Goal: Task Accomplishment & Management: Manage account settings

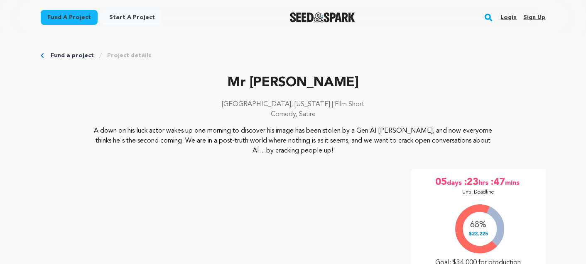
click at [507, 18] on link "Login" at bounding box center [508, 17] width 16 height 13
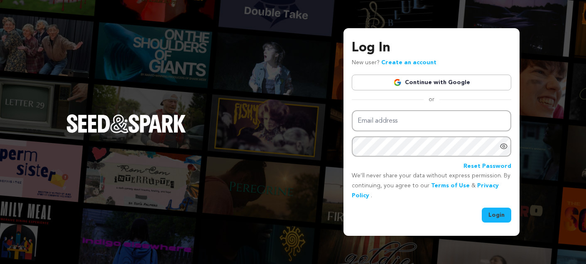
type input "gregoryjamescohan@gmail.com"
click at [489, 215] on button "Login" at bounding box center [495, 215] width 29 height 15
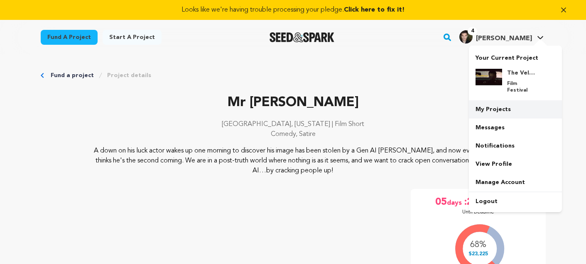
click at [486, 100] on link "My Projects" at bounding box center [515, 109] width 93 height 18
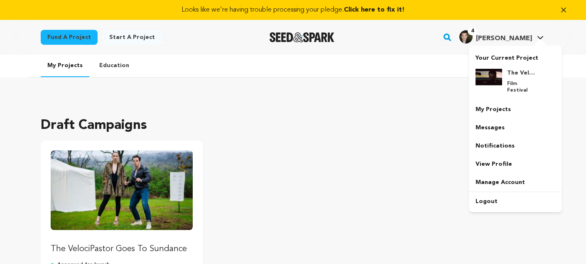
click at [538, 42] on div at bounding box center [540, 43] width 17 height 8
click at [486, 173] on link "Manage Account" at bounding box center [515, 182] width 93 height 18
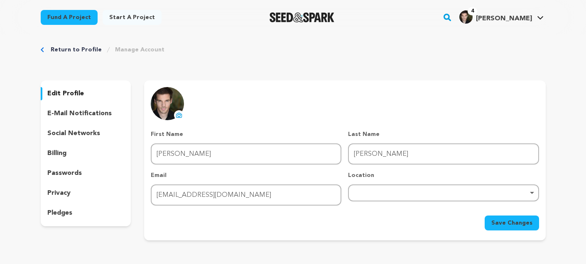
scroll to position [29, 0]
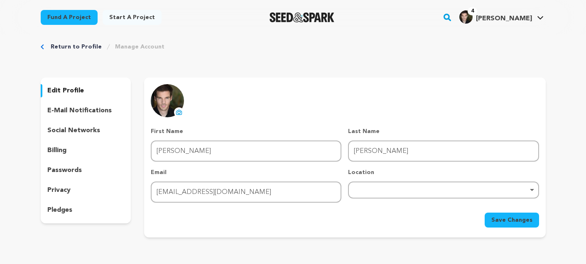
click at [59, 150] on p "billing" at bounding box center [56, 151] width 19 height 10
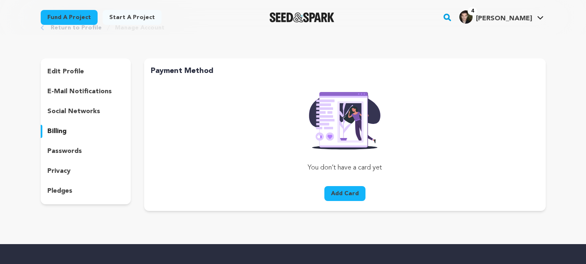
scroll to position [59, 0]
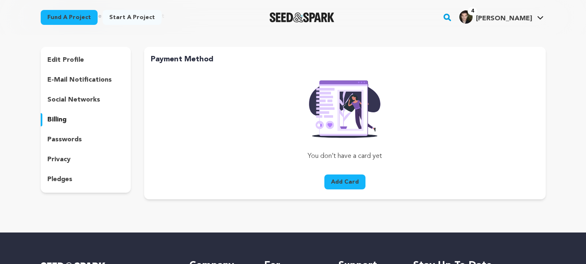
click at [344, 183] on button "Add Card" at bounding box center [344, 182] width 41 height 15
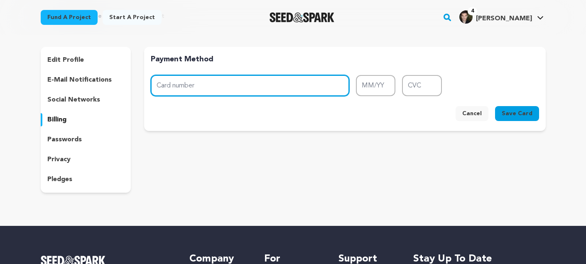
click at [234, 91] on input "Card number" at bounding box center [250, 85] width 198 height 21
type input "5290 9998 1529 2223"
type input "12/28"
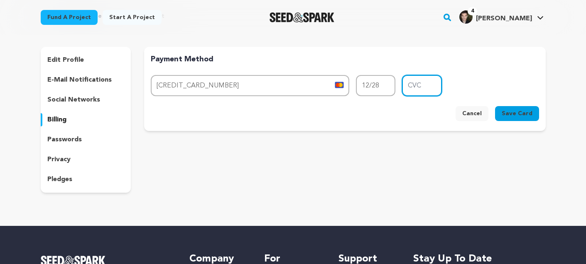
click at [419, 85] on input "CVC" at bounding box center [422, 85] width 40 height 21
type input "374"
click at [525, 117] on span "Save Card" at bounding box center [516, 114] width 31 height 8
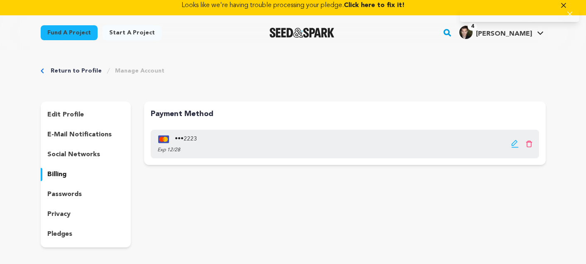
scroll to position [0, 0]
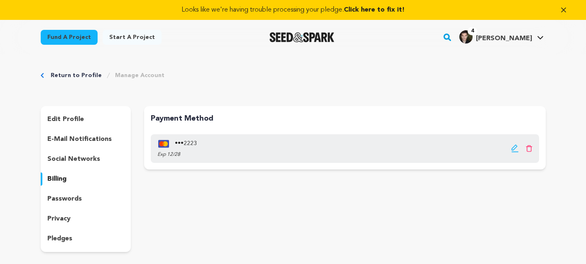
click at [393, 10] on span "Click here to fix it!" at bounding box center [374, 10] width 61 height 7
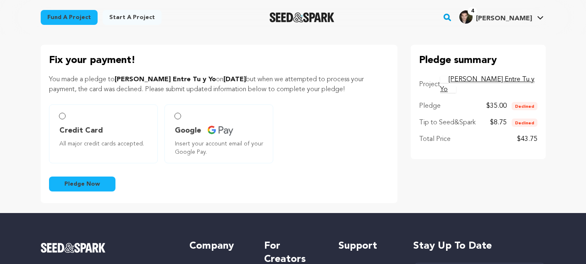
click at [77, 125] on span "Credit Card" at bounding box center [81, 131] width 44 height 12
radio input "true"
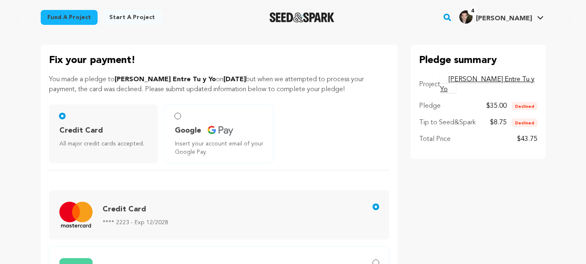
click at [77, 125] on span "Credit Card" at bounding box center [81, 131] width 44 height 12
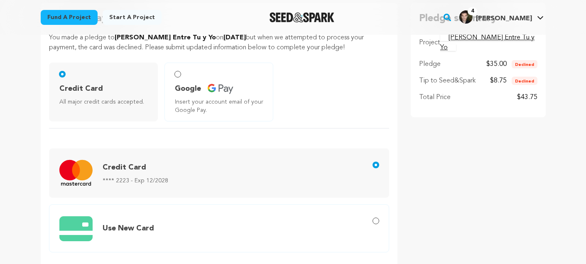
scroll to position [61, 0]
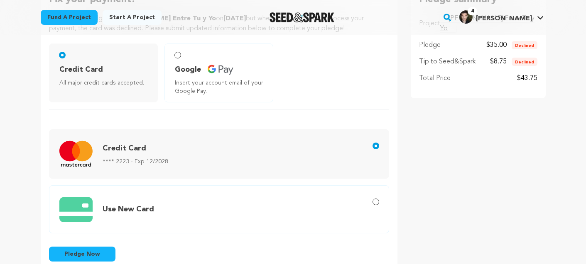
click at [83, 250] on span "Pledge Now" at bounding box center [82, 254] width 36 height 8
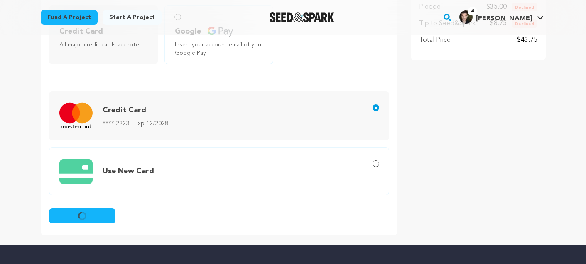
scroll to position [98, 0]
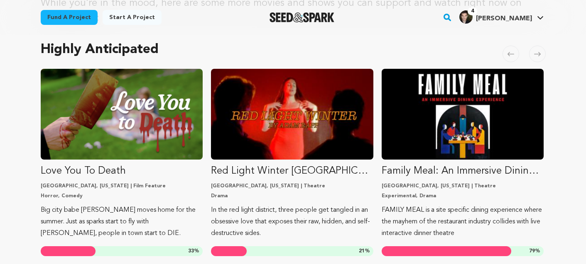
scroll to position [101, 0]
